Goal: Use online tool/utility: Utilize a website feature to perform a specific function

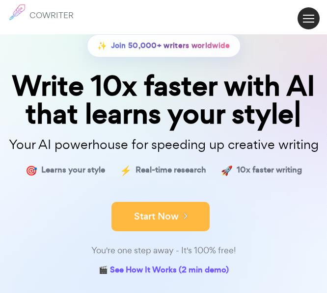
click at [143, 210] on button "Start Now" at bounding box center [160, 216] width 98 height 29
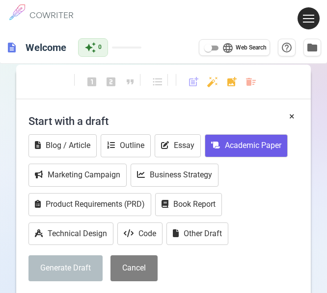
click at [241, 149] on button "Academic Paper" at bounding box center [246, 145] width 83 height 23
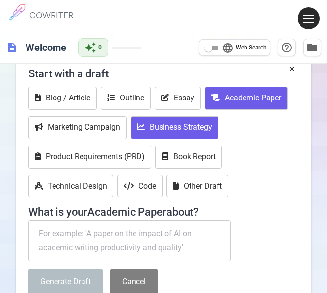
scroll to position [98, 0]
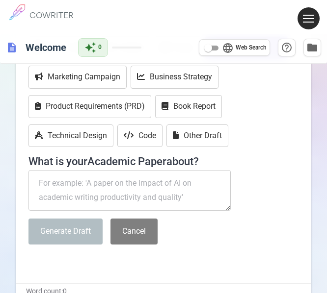
paste textarea "How to Establish Yourself as a Leader"
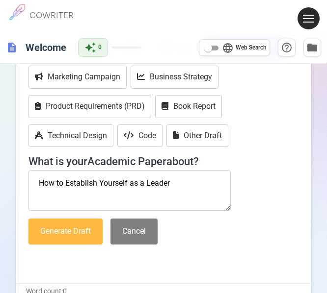
type textarea "How to Establish Yourself as a Leader"
click at [81, 230] on button "Generate Draft" at bounding box center [65, 232] width 74 height 26
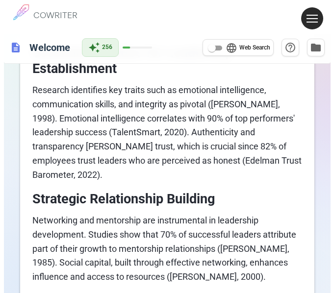
scroll to position [577, 0]
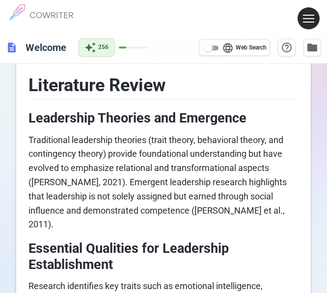
drag, startPoint x: 212, startPoint y: 50, endPoint x: 221, endPoint y: 50, distance: 8.4
click at [221, 50] on input "language Web Search" at bounding box center [207, 48] width 35 height 12
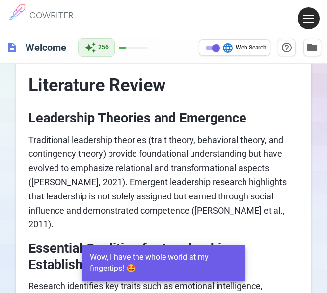
drag, startPoint x: 214, startPoint y: 49, endPoint x: 197, endPoint y: 49, distance: 16.7
click at [197, 49] on div "description Welcome auto_awesome 256 language Web Search help_outline folder" at bounding box center [163, 48] width 327 height 32
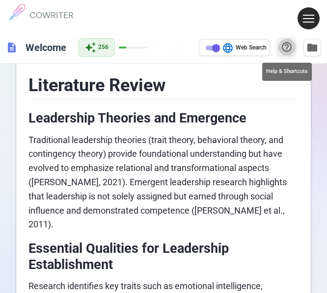
click at [288, 51] on span "help_outline" at bounding box center [287, 47] width 12 height 12
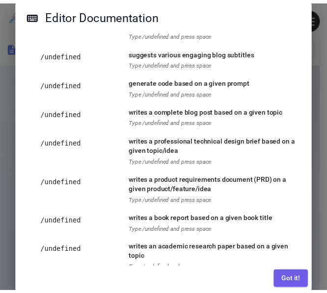
scroll to position [196, 0]
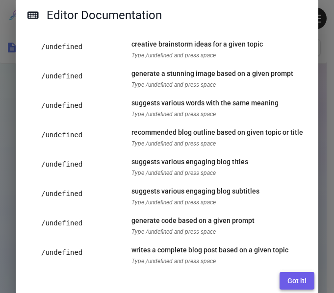
click at [293, 287] on button "Got it!" at bounding box center [297, 281] width 35 height 18
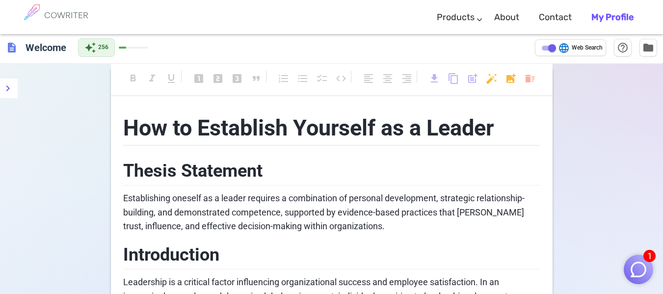
scroll to position [0, 0]
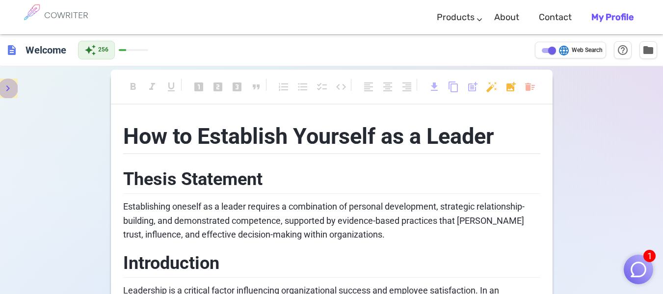
click at [8, 86] on icon "menu" at bounding box center [8, 88] width 12 height 12
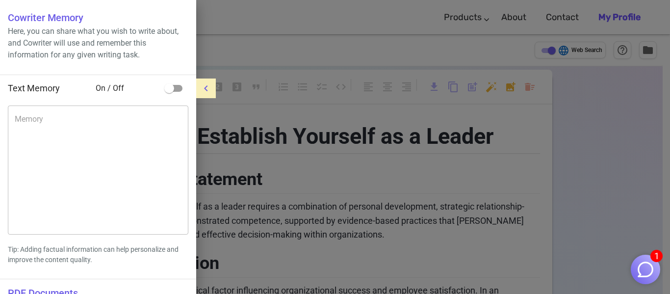
click at [309, 112] on div at bounding box center [335, 147] width 670 height 294
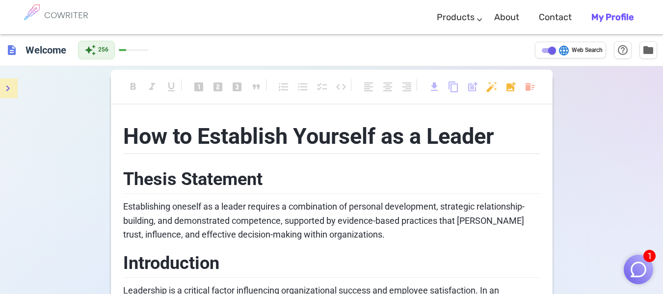
click at [69, 9] on div "COWRITER" at bounding box center [66, 17] width 44 height 34
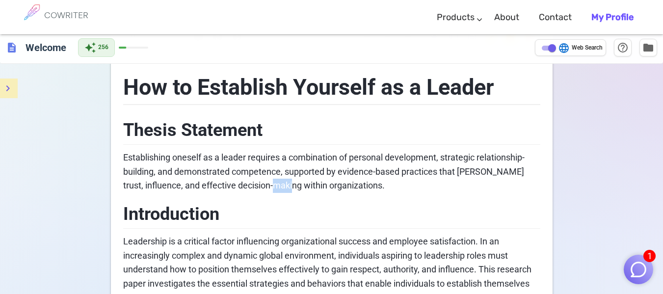
drag, startPoint x: 284, startPoint y: 189, endPoint x: 299, endPoint y: 190, distance: 15.7
click at [299, 190] on span "Establishing oneself as a leader requires a combination of personal development…" at bounding box center [324, 171] width 403 height 39
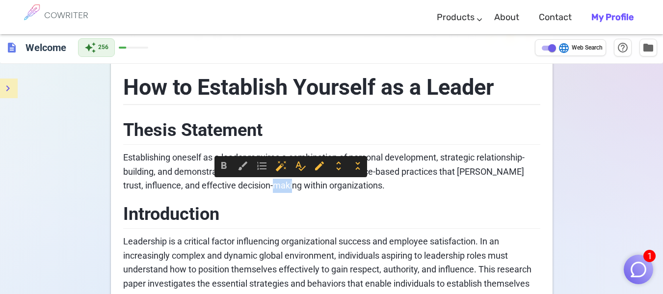
click at [299, 190] on span "Establishing oneself as a leader requires a combination of personal development…" at bounding box center [324, 171] width 403 height 39
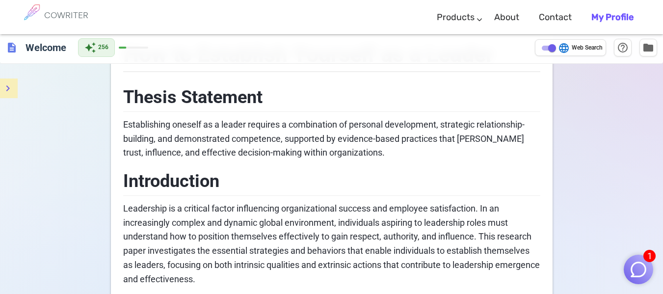
scroll to position [98, 0]
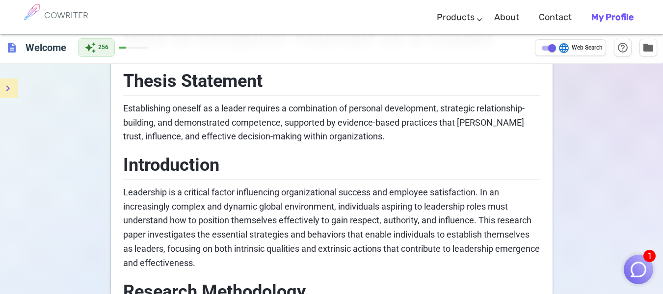
click at [334, 49] on span "Web Search" at bounding box center [587, 48] width 31 height 10
click at [334, 49] on input "language Web Search" at bounding box center [551, 48] width 35 height 12
click at [334, 49] on span "Web Search" at bounding box center [587, 48] width 31 height 10
click at [334, 49] on input "language Web Search" at bounding box center [543, 48] width 35 height 12
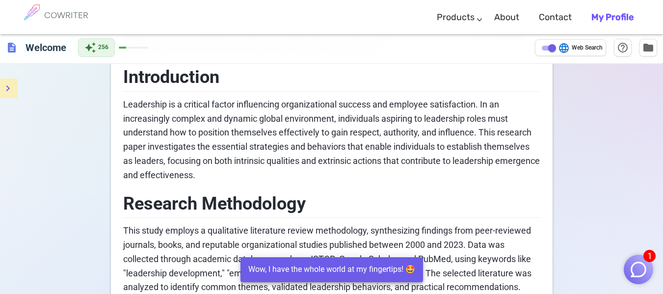
scroll to position [343, 0]
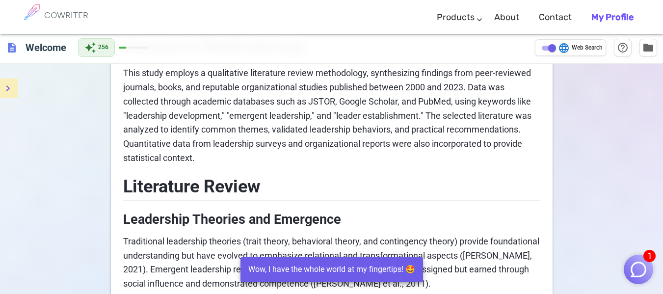
click at [334, 45] on input "language Web Search" at bounding box center [551, 48] width 35 height 12
checkbox input "false"
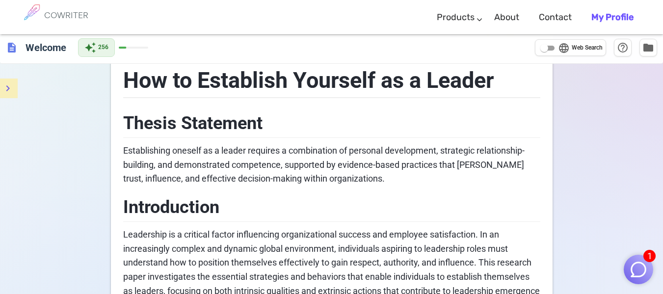
scroll to position [98, 0]
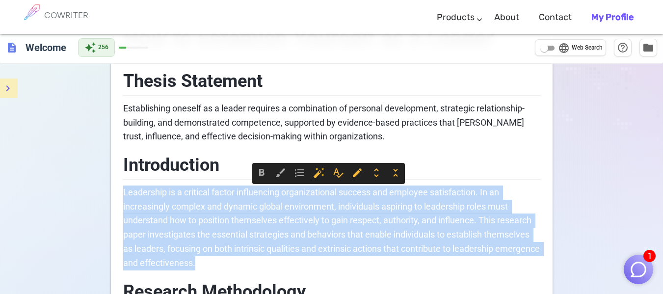
drag, startPoint x: 240, startPoint y: 265, endPoint x: 121, endPoint y: 186, distance: 142.9
copy span "Leadership is a critical factor influencing organizational success and employee…"
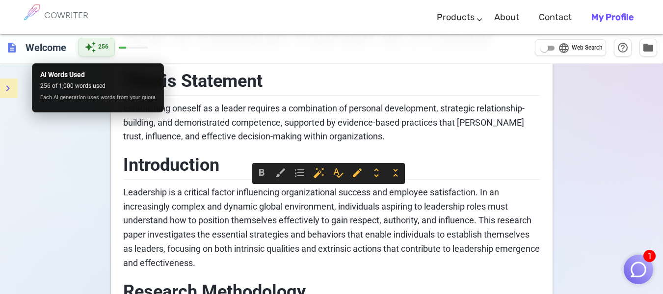
click at [107, 51] on span "256" at bounding box center [103, 47] width 10 height 10
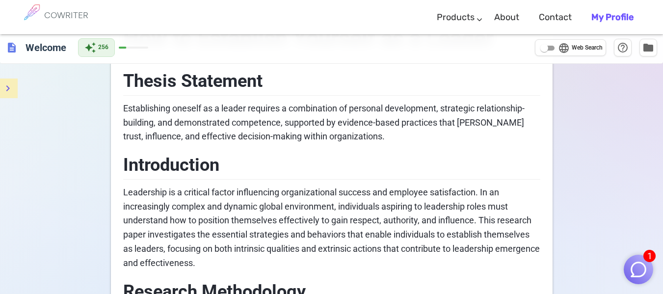
click at [10, 84] on icon "menu" at bounding box center [8, 88] width 12 height 12
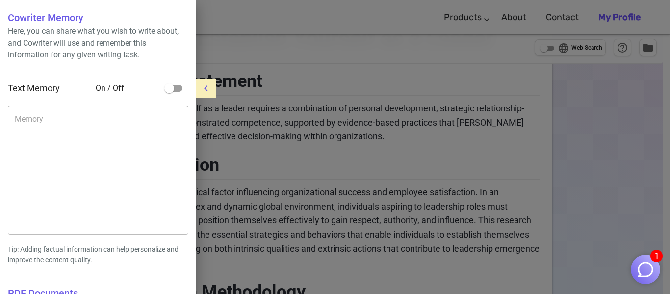
click at [334, 152] on div at bounding box center [335, 147] width 670 height 294
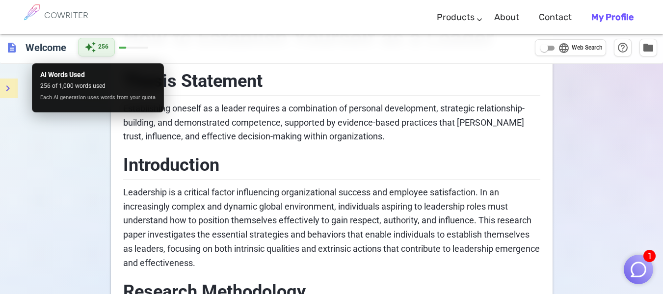
click at [89, 42] on span "auto_awesome" at bounding box center [90, 47] width 12 height 12
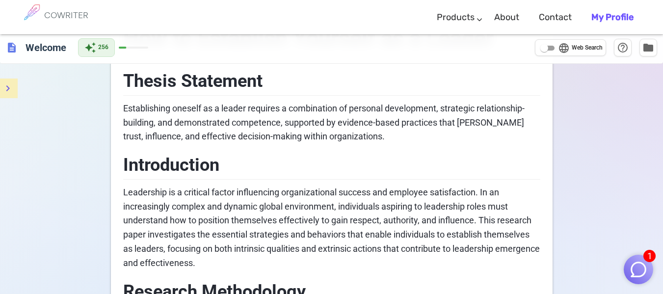
click at [17, 52] on span "description" at bounding box center [12, 48] width 12 height 12
click at [10, 52] on span "description" at bounding box center [12, 48] width 12 height 12
click at [26, 51] on h6 "Welcome" at bounding box center [46, 47] width 49 height 20
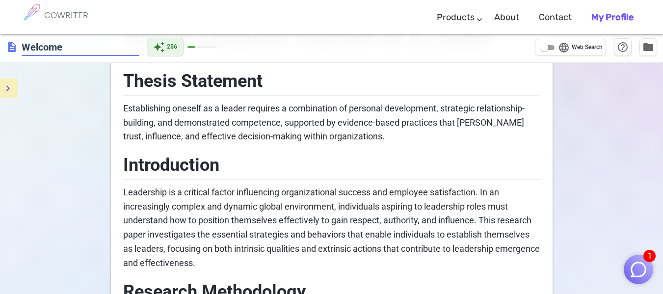
click at [51, 21] on div "COWRITER" at bounding box center [66, 17] width 44 height 34
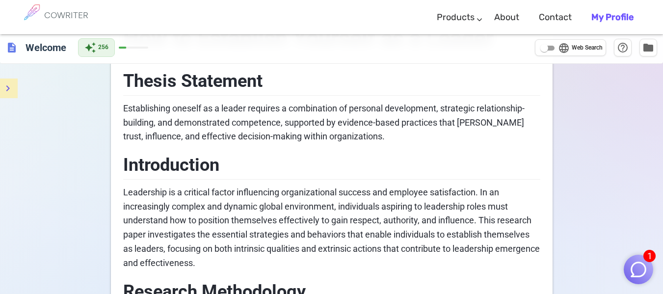
click at [51, 21] on div "COWRITER" at bounding box center [66, 17] width 44 height 34
click at [52, 21] on div "COWRITER" at bounding box center [66, 17] width 44 height 34
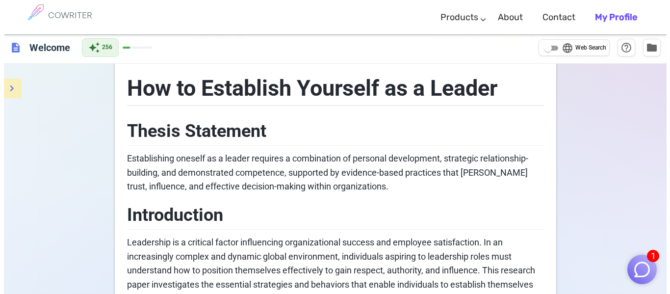
scroll to position [0, 0]
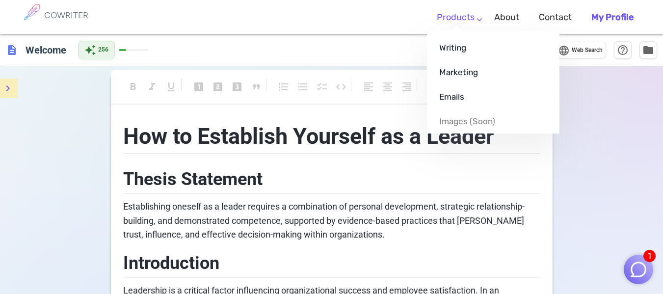
click at [334, 31] on ul "Writing Marketing Emails Images (soon)" at bounding box center [493, 82] width 132 height 102
click at [334, 21] on link "Products" at bounding box center [456, 17] width 38 height 29
click at [334, 48] on link "Writing" at bounding box center [493, 47] width 132 height 25
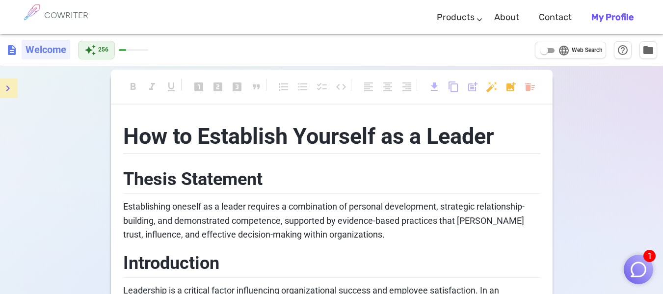
click at [54, 55] on h6 "Welcome" at bounding box center [46, 50] width 49 height 20
click at [6, 55] on span "description" at bounding box center [12, 50] width 12 height 12
click at [51, 16] on h6 "COWRITER" at bounding box center [66, 15] width 44 height 9
drag, startPoint x: 56, startPoint y: 23, endPoint x: 11, endPoint y: 62, distance: 59.8
click at [56, 24] on div "COWRITER" at bounding box center [66, 17] width 44 height 34
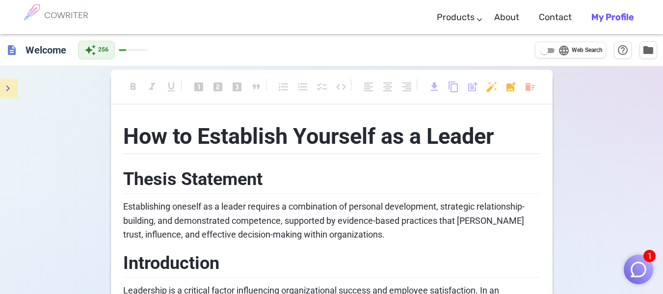
click at [4, 90] on icon "menu" at bounding box center [8, 88] width 12 height 12
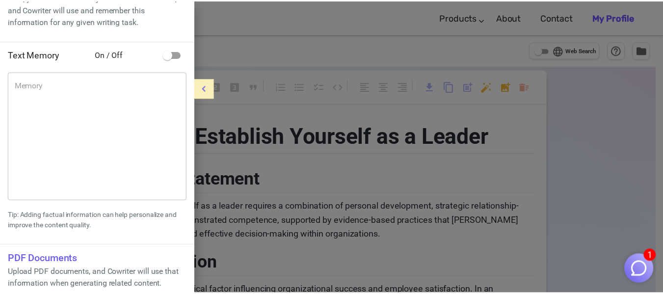
scroll to position [75, 0]
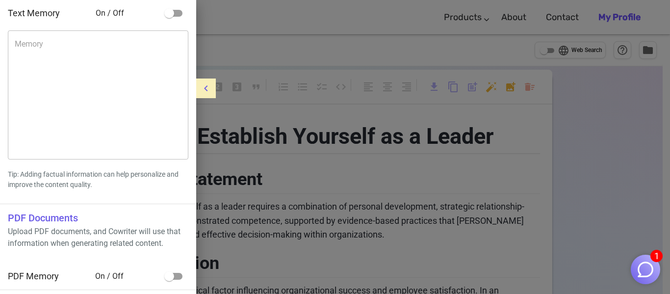
click at [334, 104] on div at bounding box center [335, 147] width 670 height 294
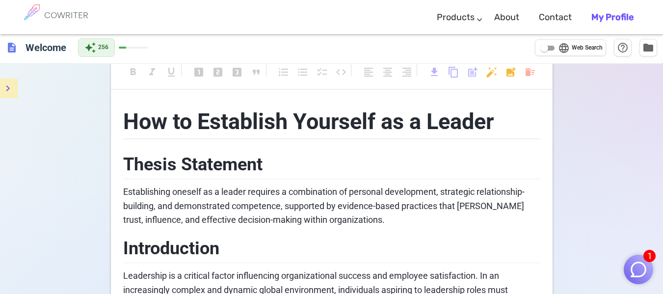
scroll to position [0, 0]
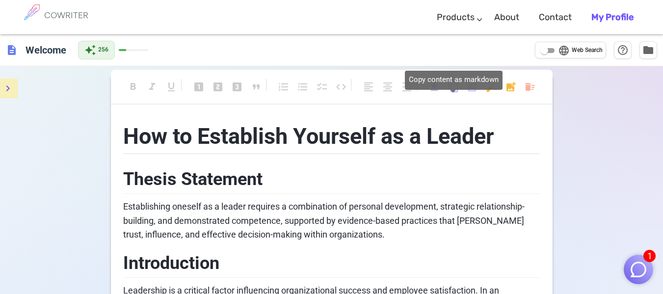
click at [334, 90] on span "content_copy" at bounding box center [453, 87] width 12 height 12
click at [334, 88] on span "content_copy" at bounding box center [453, 87] width 12 height 12
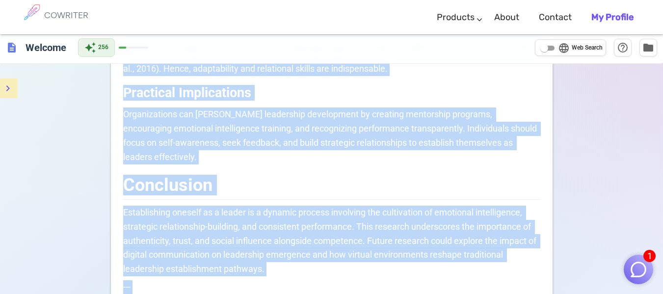
scroll to position [1343, 0]
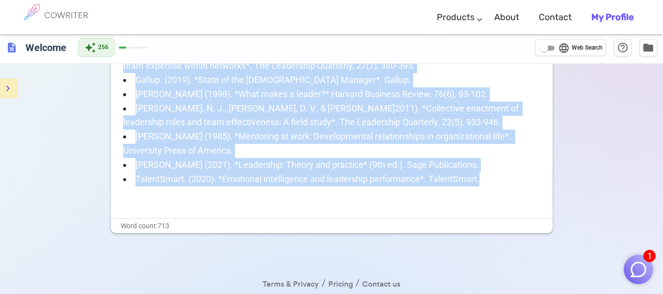
drag, startPoint x: 125, startPoint y: 84, endPoint x: 481, endPoint y: 162, distance: 364.6
copy div "Thesis Statement Establishing oneself as a leader requires a combination of per…"
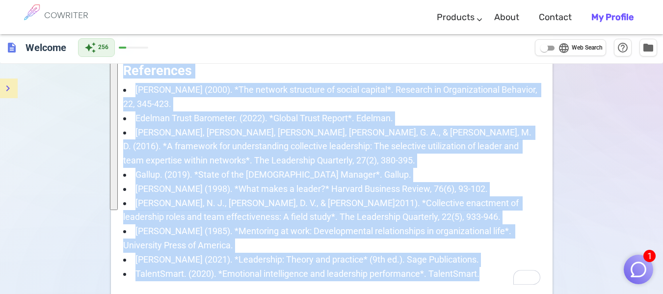
scroll to position [1245, 0]
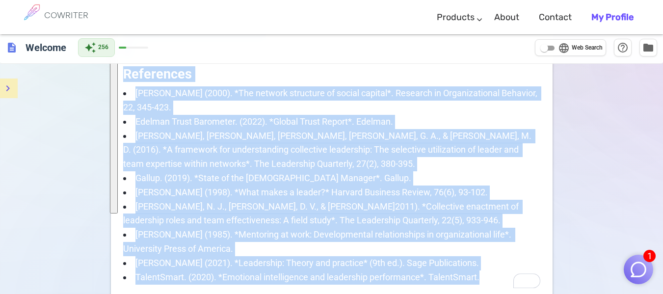
click at [334, 173] on span "Gallup. (2019). *State of the American Manager*. Gallup." at bounding box center [273, 178] width 276 height 10
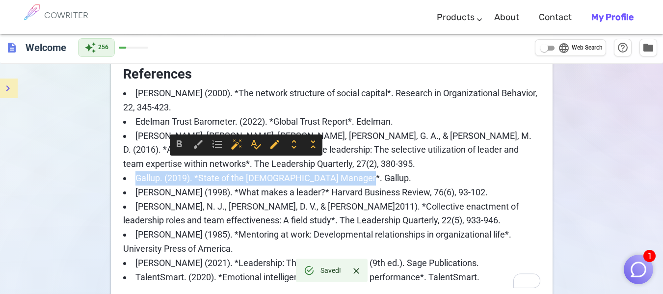
drag, startPoint x: 360, startPoint y: 165, endPoint x: 109, endPoint y: 165, distance: 250.7
copy span "Gallup. (2019). *State of the American Manager*. Gallup."
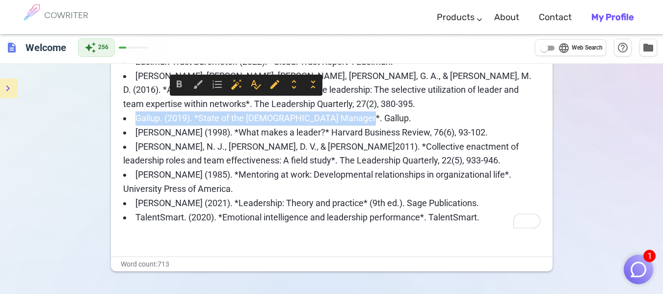
scroll to position [1343, 0]
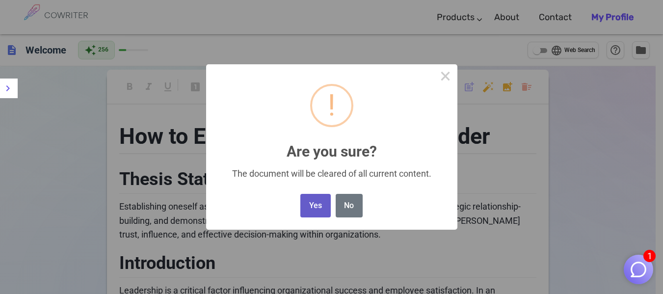
click at [313, 209] on button "Yes" at bounding box center [315, 206] width 30 height 24
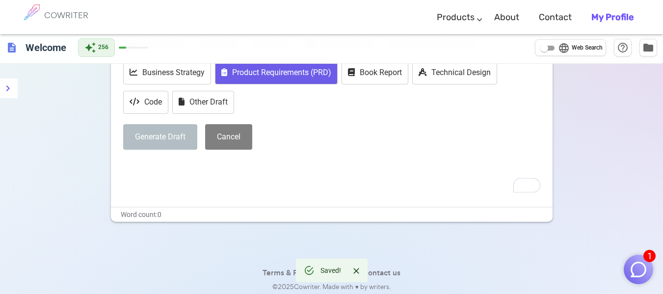
scroll to position [110, 0]
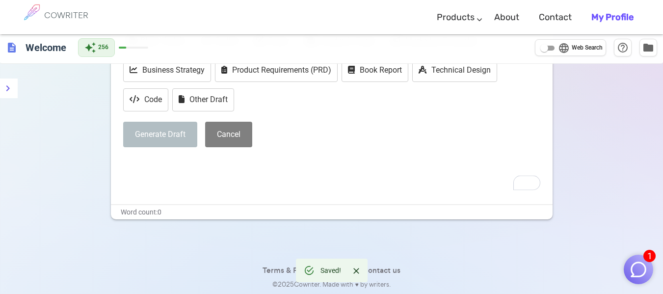
click at [181, 191] on div "× Start with a draft Blog / Article Outline Essay Academic Paper Marketing Camp…" at bounding box center [332, 104] width 442 height 200
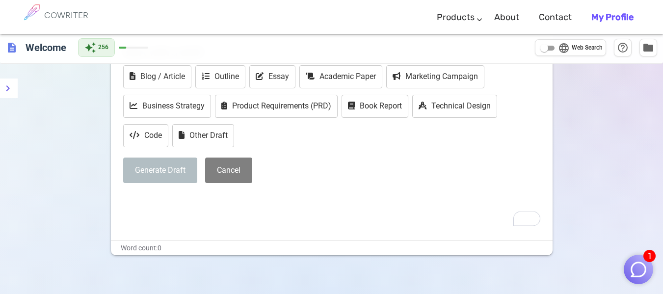
scroll to position [61, 0]
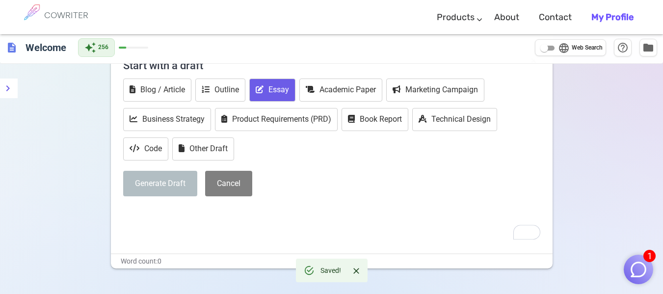
click at [294, 89] on button "Essay" at bounding box center [272, 89] width 46 height 23
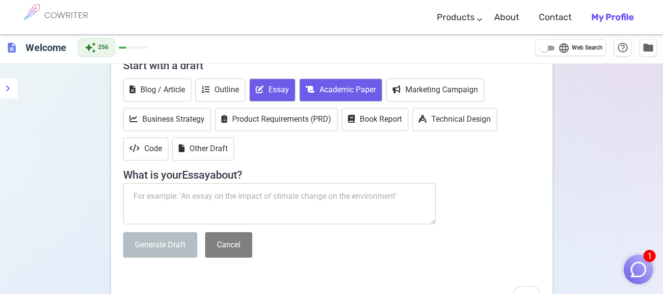
click at [320, 90] on button "Academic Paper" at bounding box center [340, 89] width 83 height 23
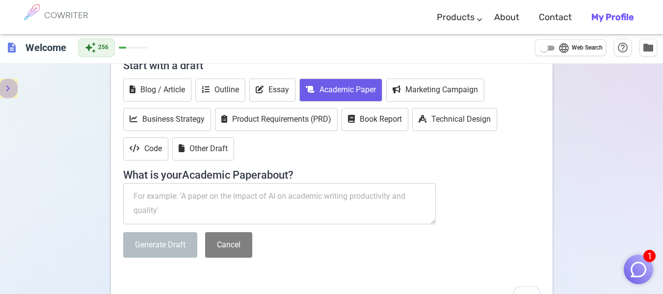
click at [10, 83] on icon "menu" at bounding box center [8, 88] width 12 height 12
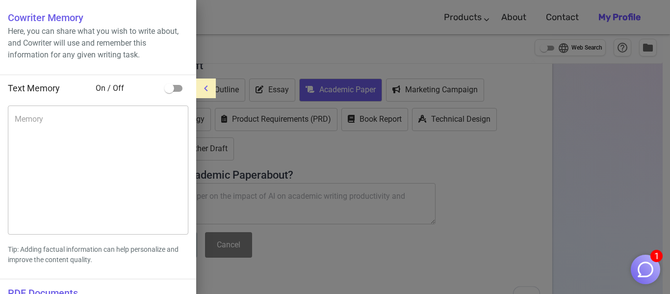
click at [295, 87] on div at bounding box center [335, 147] width 670 height 294
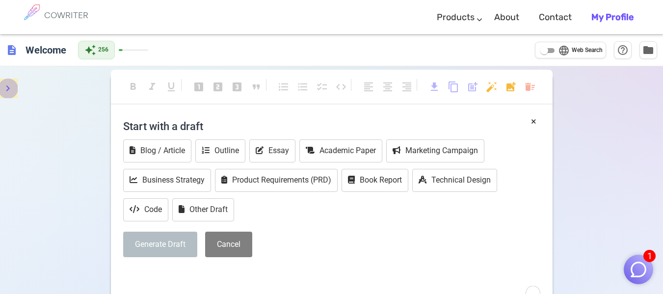
click at [10, 82] on icon "menu" at bounding box center [8, 88] width 12 height 12
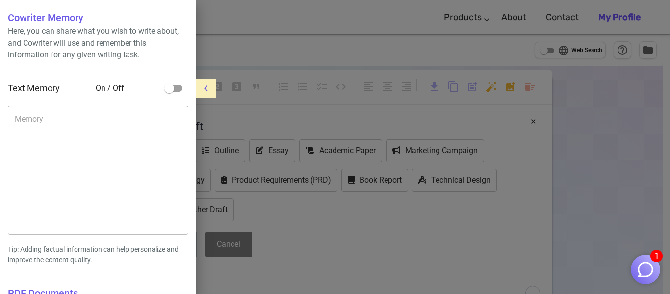
click at [438, 75] on div at bounding box center [335, 147] width 670 height 294
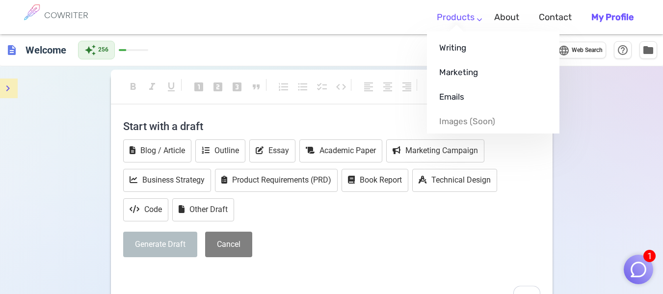
drag, startPoint x: 622, startPoint y: 0, endPoint x: 450, endPoint y: 26, distance: 173.6
click at [450, 26] on link "Products" at bounding box center [456, 17] width 38 height 29
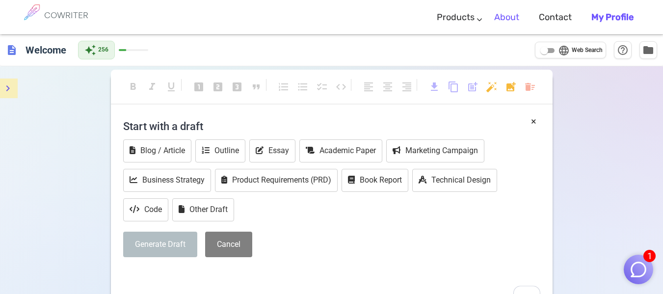
click at [507, 18] on link "About" at bounding box center [506, 17] width 25 height 29
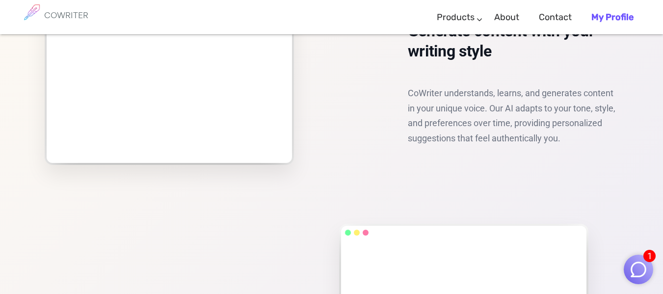
scroll to position [1226, 0]
